Goal: Check status: Check status

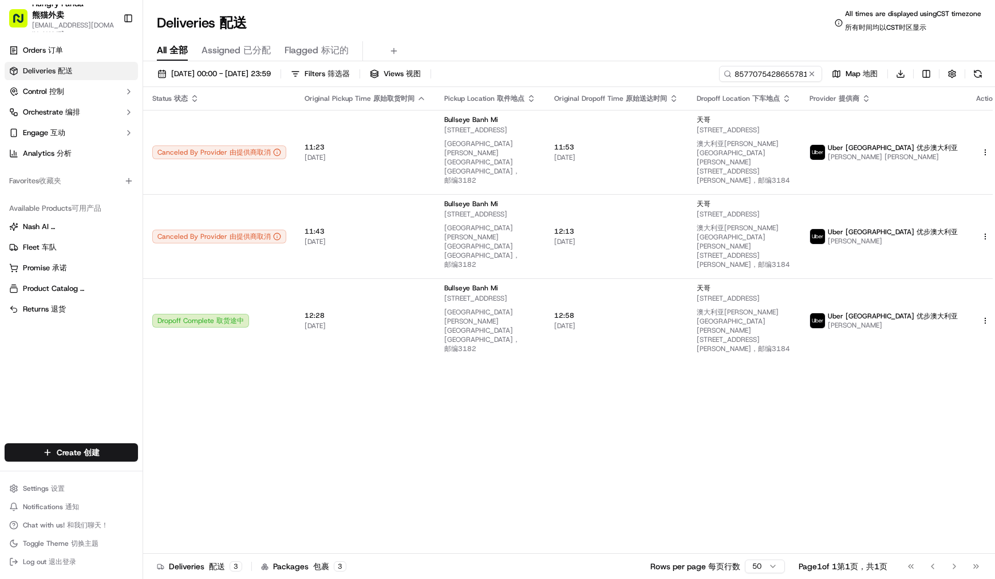
click at [758, 73] on input "857707542865578115861" at bounding box center [770, 74] width 103 height 16
click at [552, 40] on div "All All 全部 Assigned Assigned 已分配 Flagged Flagged 标记的" at bounding box center [569, 49] width 852 height 25
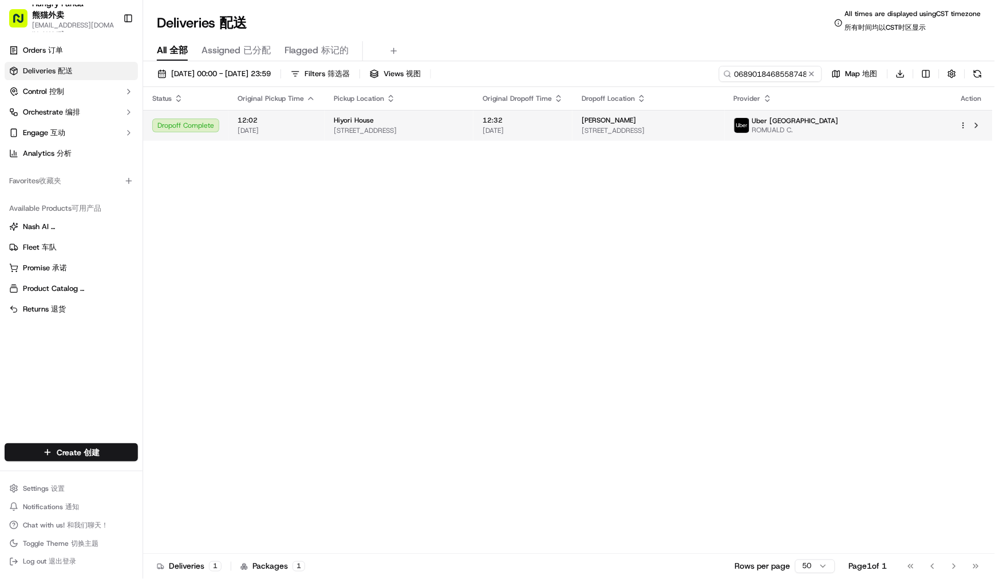
click at [553, 137] on td "12:32 [DATE]" at bounding box center [522, 125] width 99 height 31
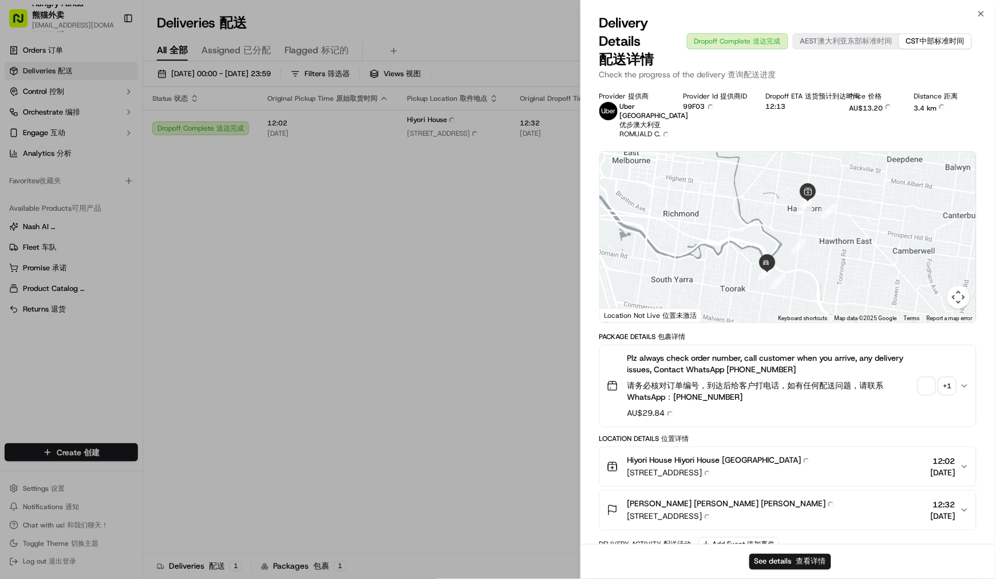
click at [808, 332] on div "Package Details Package Details 包裹详情" at bounding box center [787, 336] width 377 height 9
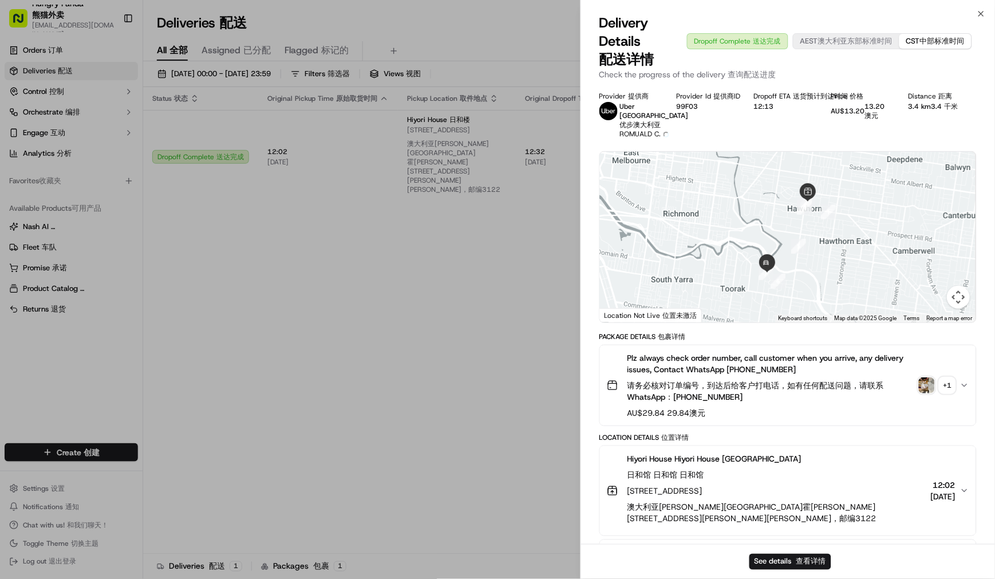
click at [936, 385] on div "Plz always check order number, call customer when you arrive, any delivery issu…" at bounding box center [783, 385] width 353 height 66
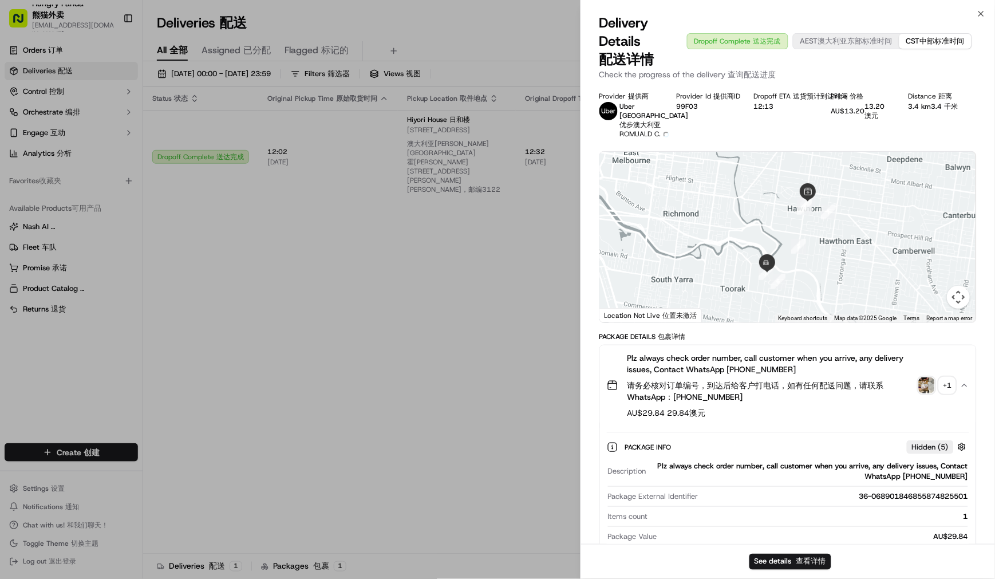
click at [931, 393] on img "button" at bounding box center [927, 385] width 16 height 16
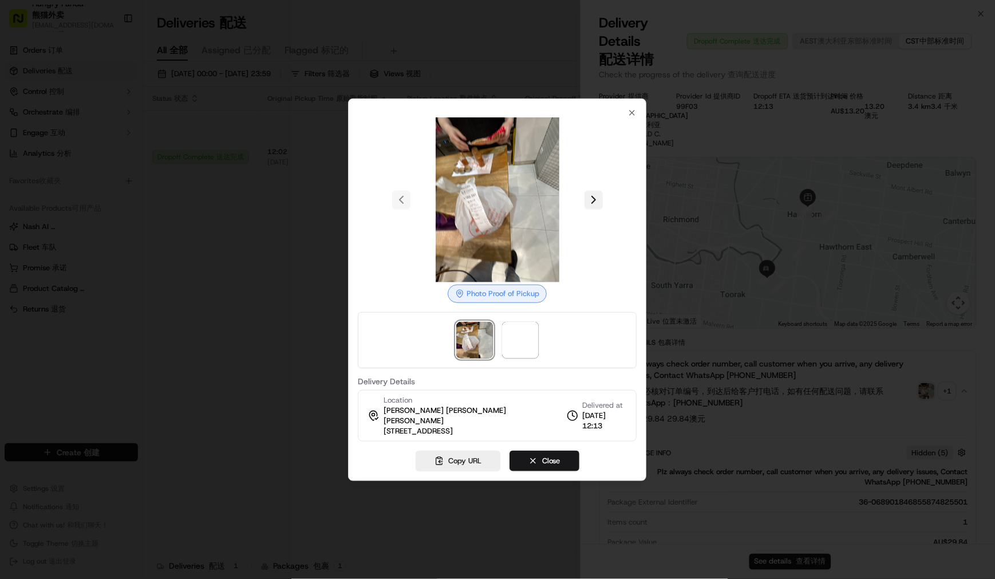
click at [591, 205] on button at bounding box center [593, 200] width 18 height 18
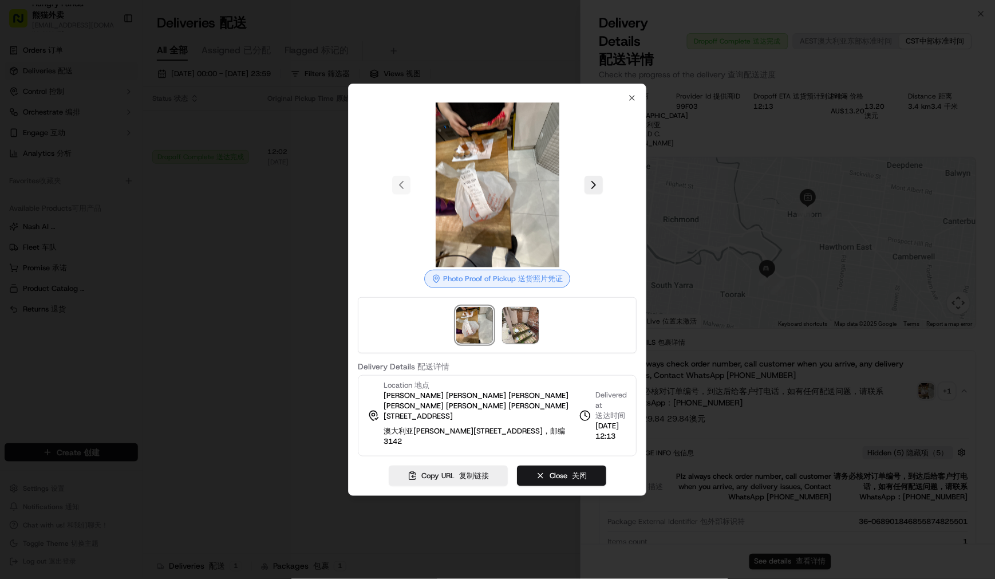
click at [66, 311] on div at bounding box center [497, 289] width 995 height 579
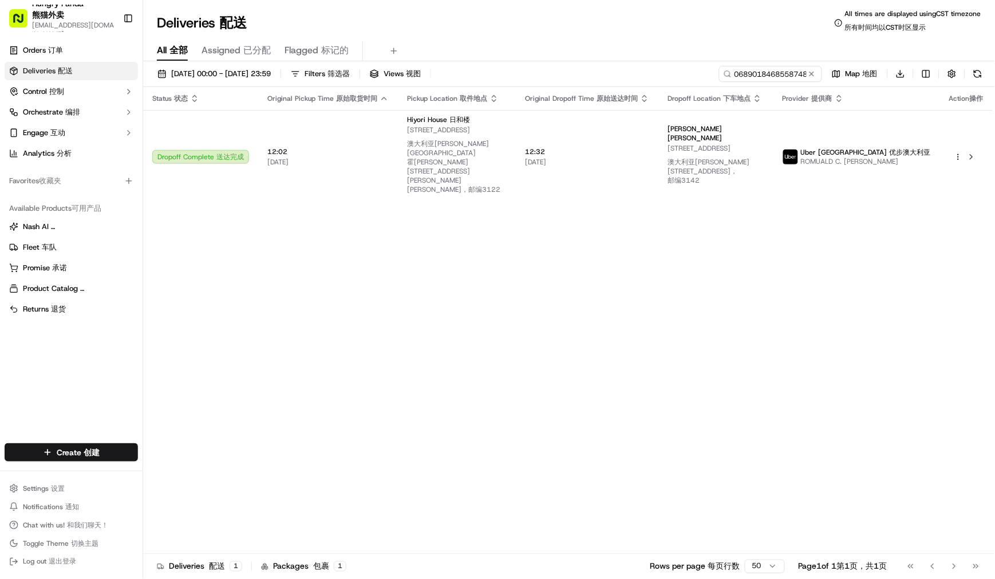
click at [851, 305] on div "Status Status 状态 Original Pickup Time Original Pickup Time 原始取货时间 Pickup Locati…" at bounding box center [567, 325] width 849 height 476
click at [748, 79] on input "068901846855874825501" at bounding box center [753, 74] width 137 height 16
click at [748, 78] on input "068901846855874825501" at bounding box center [753, 74] width 137 height 16
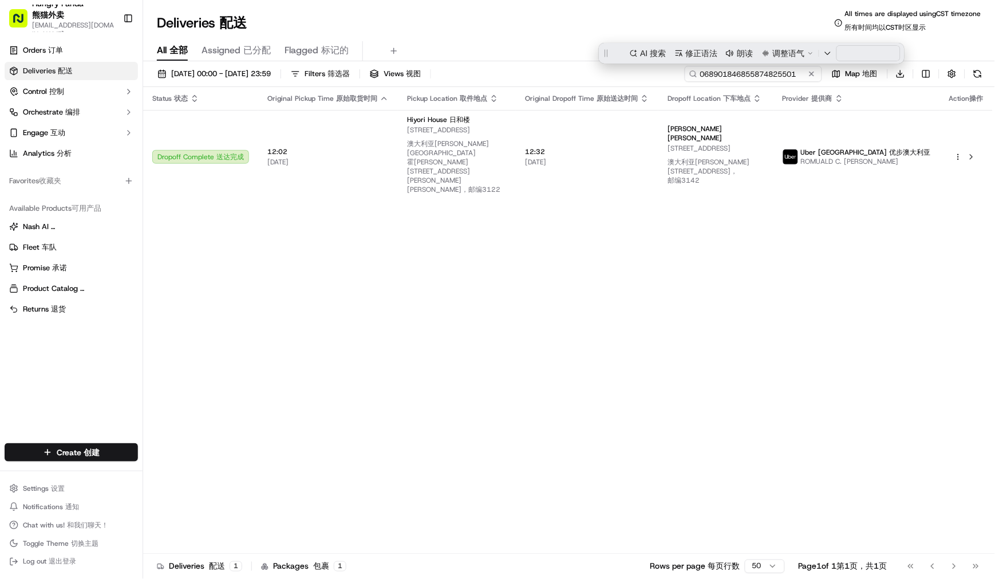
paste input "108704588825075280377"
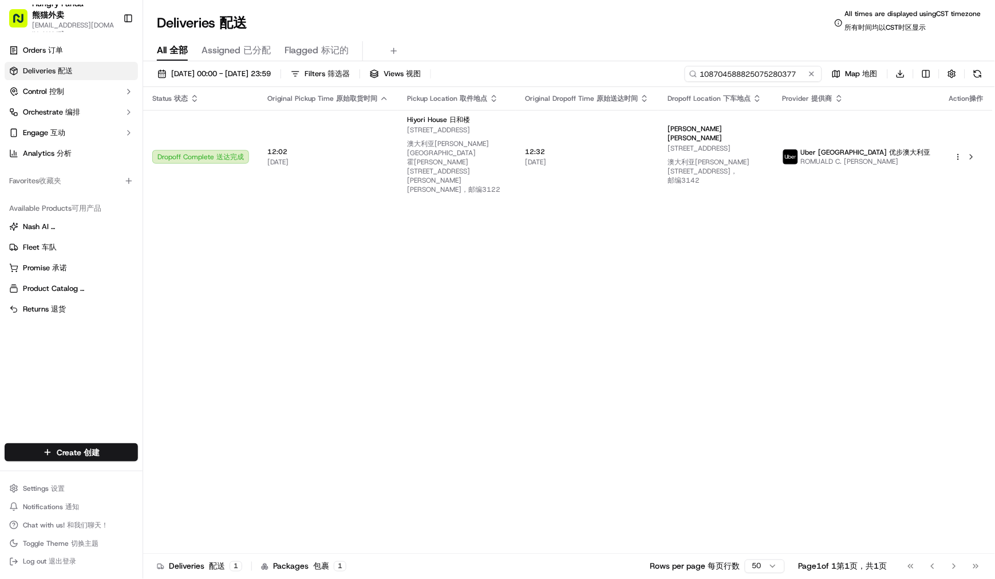
type input "108704588825075280377"
click at [607, 29] on div "Deliveries Deliveries 配送 All times are displayed using CST timezone All times a…" at bounding box center [569, 22] width 852 height 27
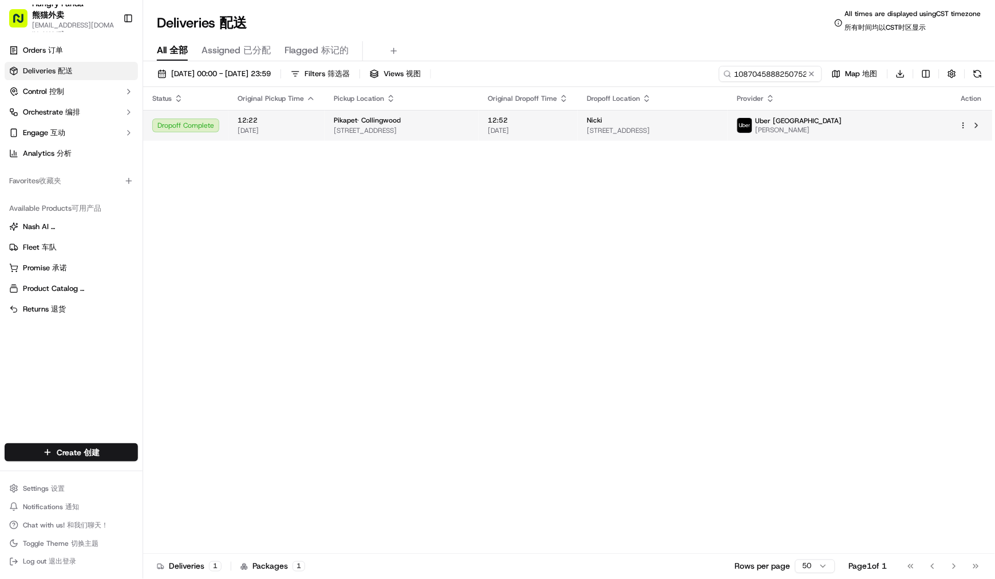
click at [568, 121] on span "12:52" at bounding box center [528, 120] width 81 height 9
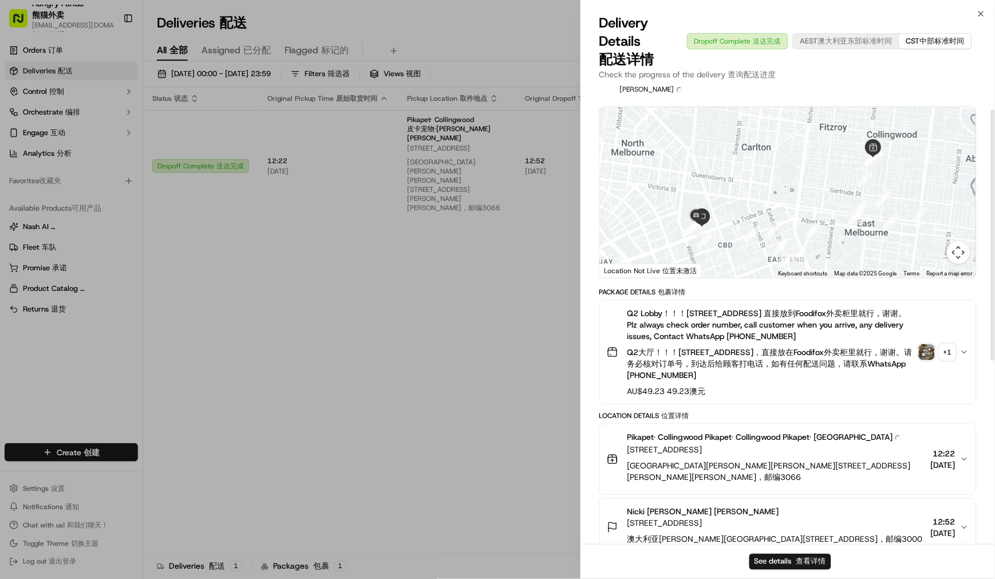
scroll to position [64, 0]
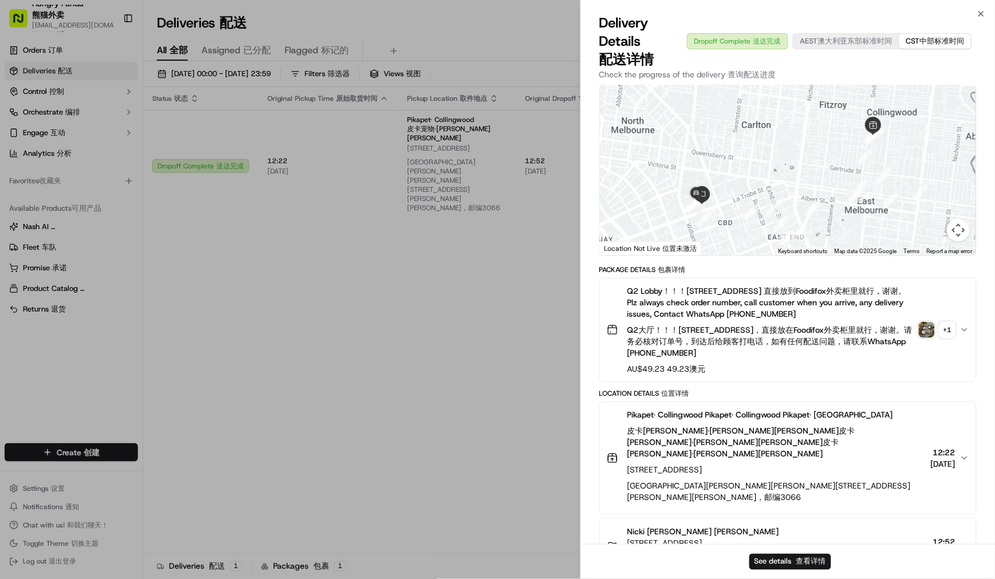
click at [923, 335] on img "button" at bounding box center [927, 330] width 16 height 16
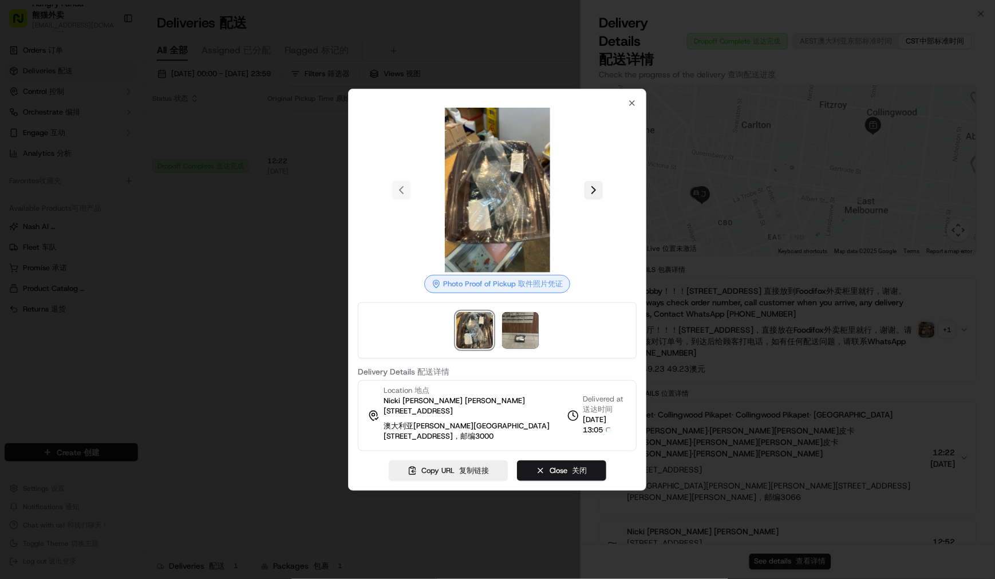
click at [602, 205] on div at bounding box center [497, 190] width 279 height 165
click at [592, 190] on button at bounding box center [593, 190] width 18 height 18
click at [718, 281] on div at bounding box center [497, 289] width 995 height 579
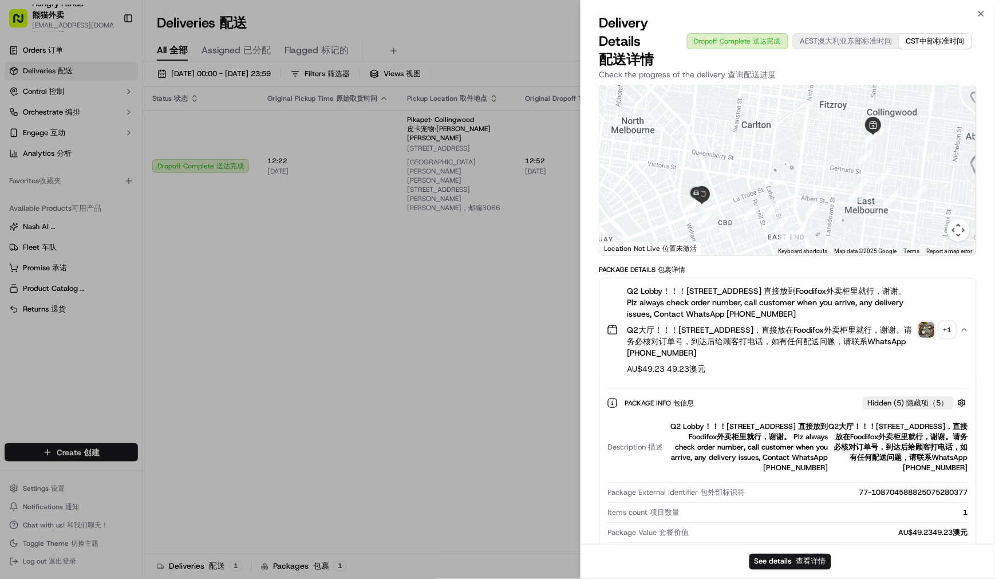
click at [776, 374] on span "AU$49.23 AU$49.23 49.23澳元" at bounding box center [770, 368] width 287 height 11
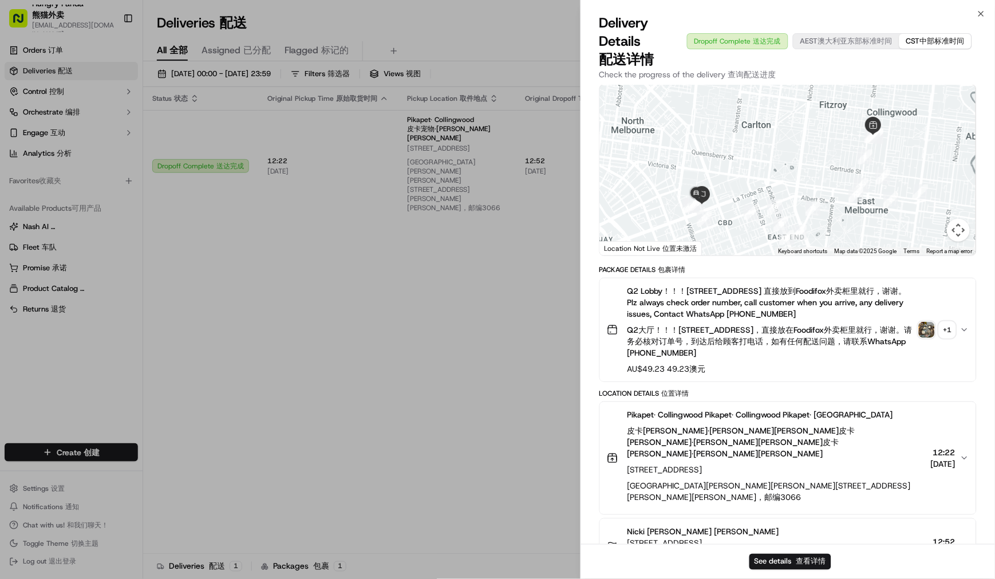
click at [769, 392] on div "Package Details Package Details 包裹详情 Q2 Lobby！！！[STREET_ADDRESS] 直接放到Foodifox外卖…" at bounding box center [787, 573] width 377 height 616
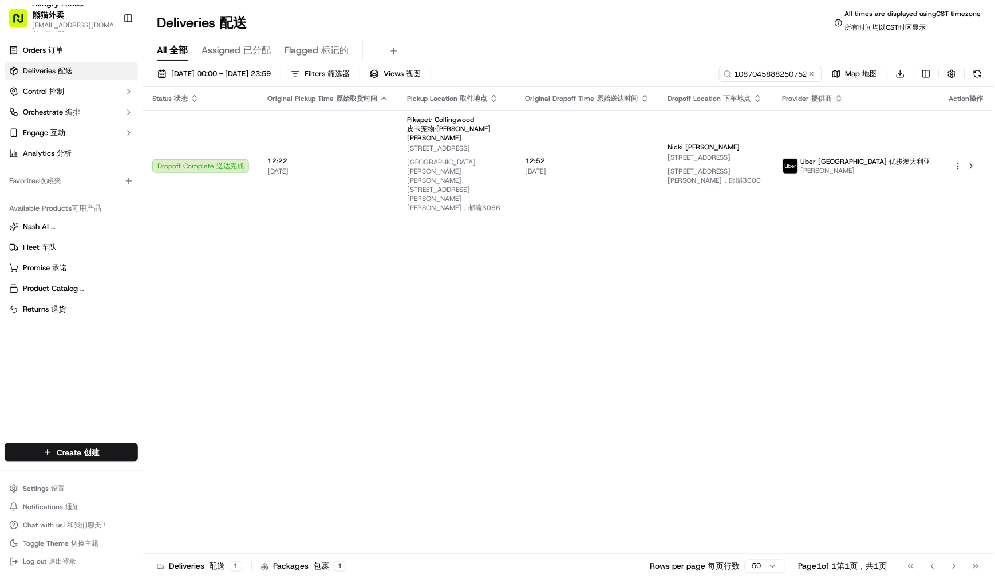
click at [854, 299] on div "Status Status 状态 Original Pickup Time Original Pickup Time 原始取货时间 Pickup Locati…" at bounding box center [567, 325] width 849 height 476
